Goal: Task Accomplishment & Management: Use online tool/utility

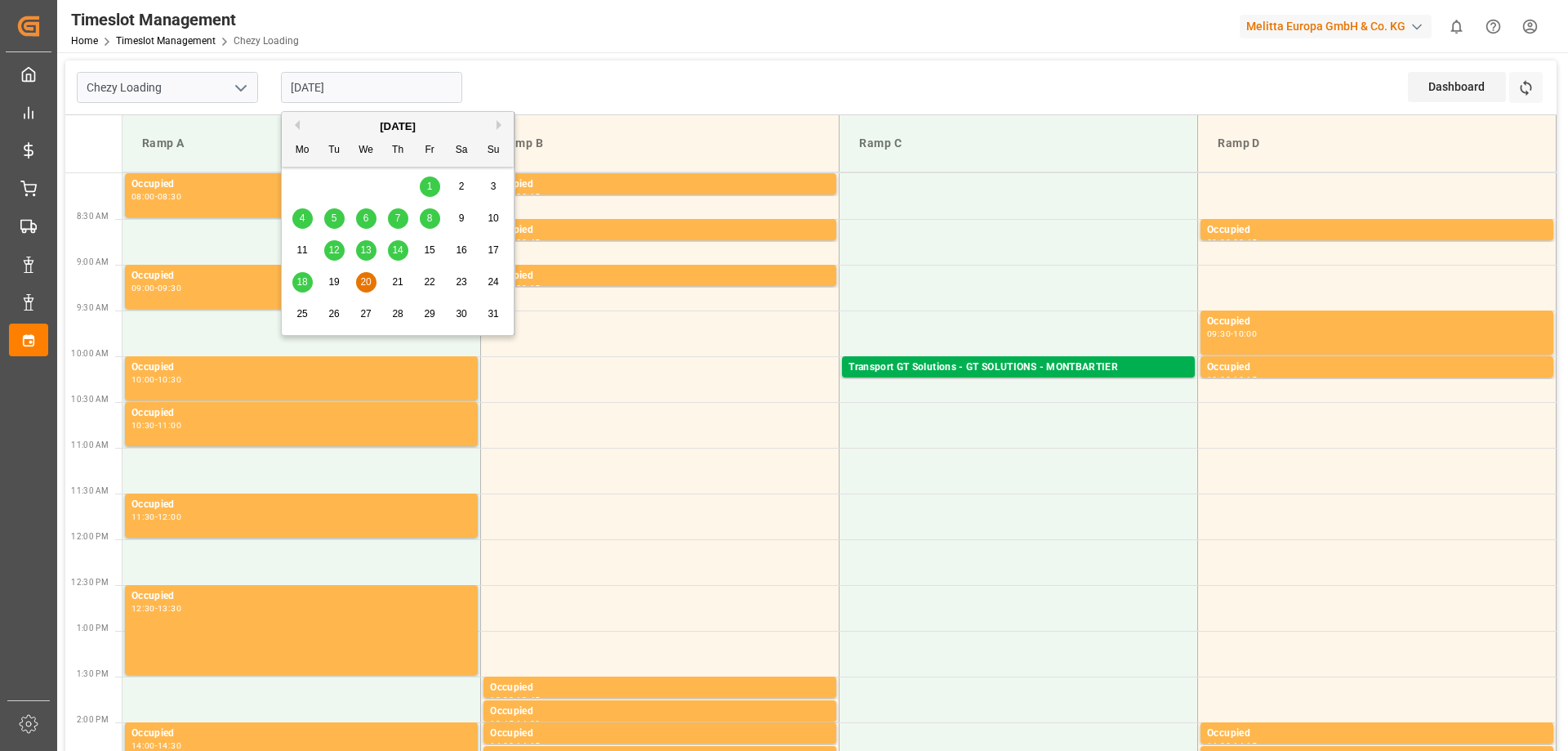
click at [384, 80] on input "[DATE]" at bounding box center [371, 87] width 181 height 31
click at [299, 280] on span "18" at bounding box center [302, 281] width 11 height 11
type input "[DATE]"
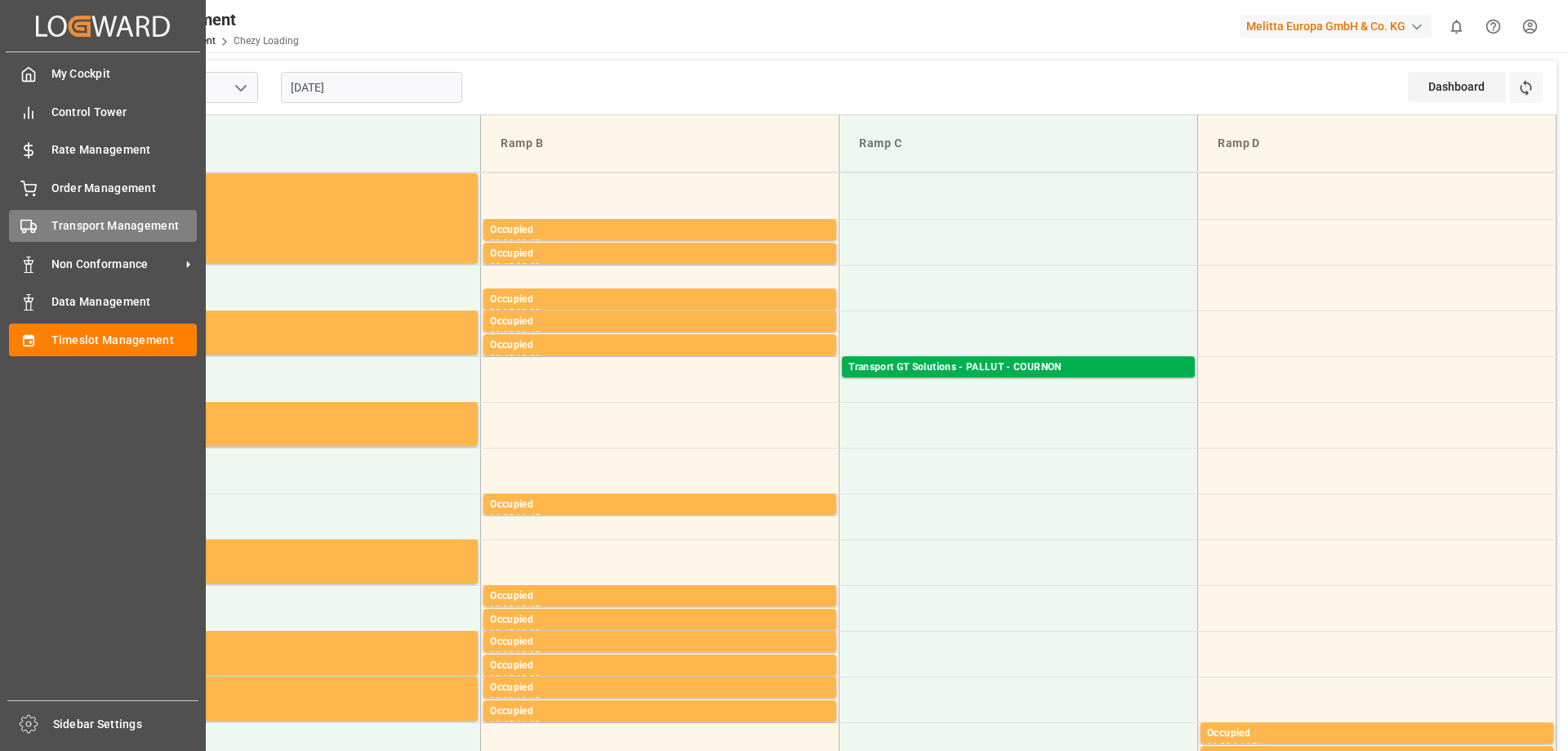
click at [61, 222] on span "Transport Management" at bounding box center [124, 226] width 146 height 17
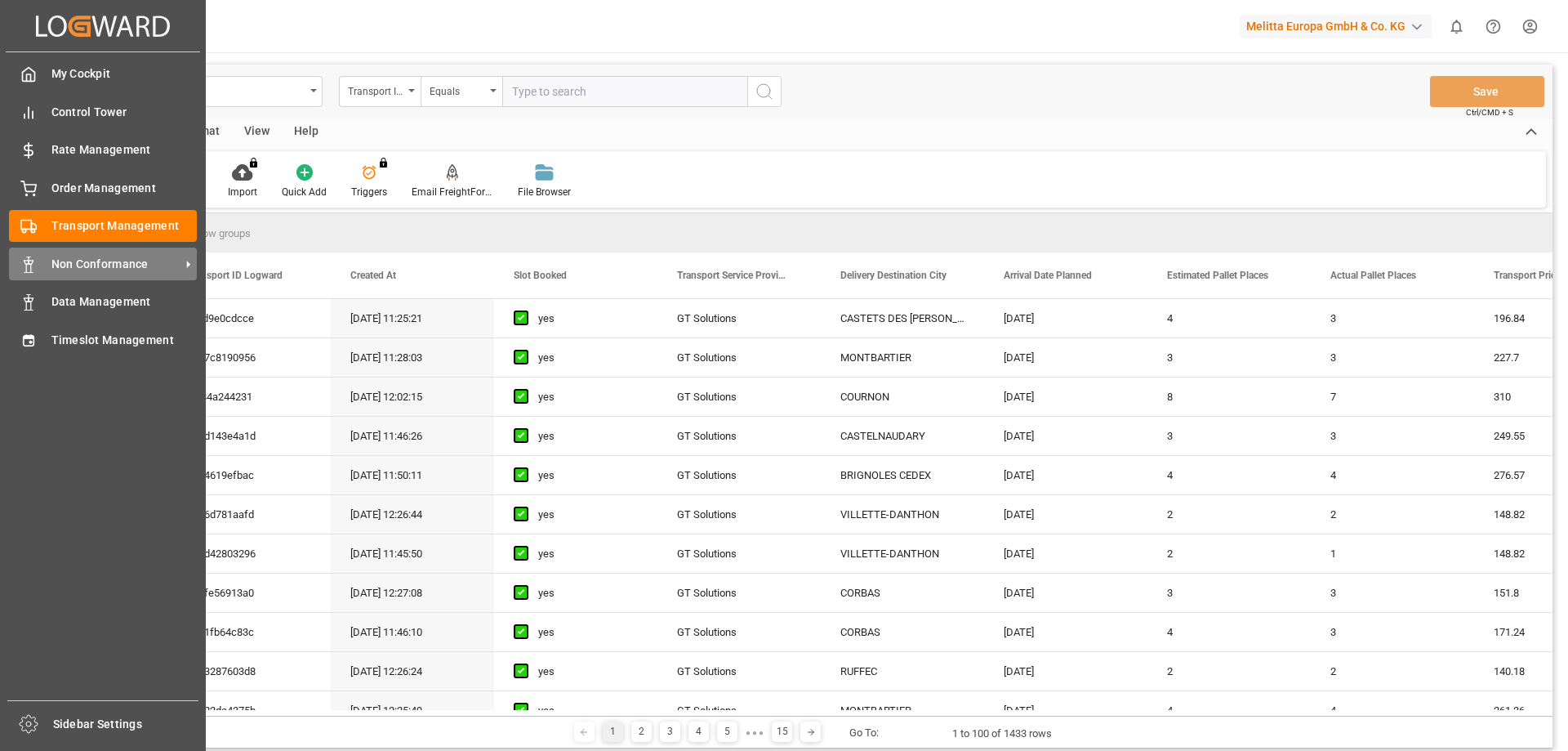
click at [130, 271] on span "Non Conformance" at bounding box center [116, 264] width 129 height 17
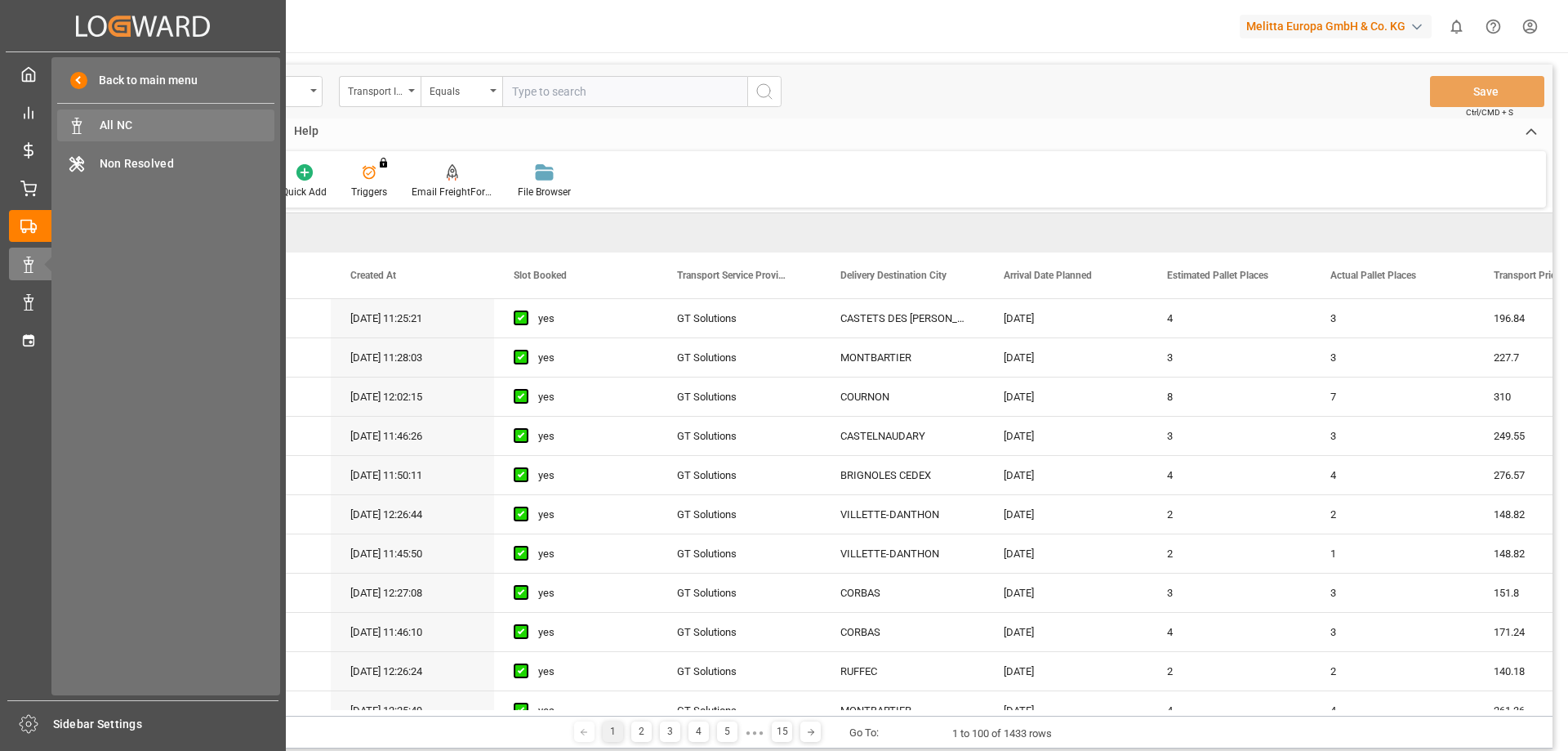
click at [213, 130] on span "All NC" at bounding box center [187, 125] width 176 height 17
